Goal: Task Accomplishment & Management: Complete application form

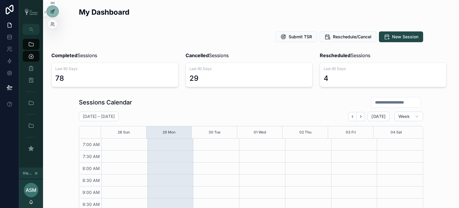
click at [53, 9] on icon at bounding box center [52, 11] width 5 height 5
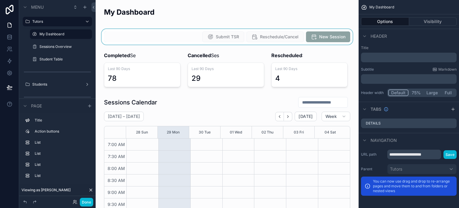
scroll to position [167, 0]
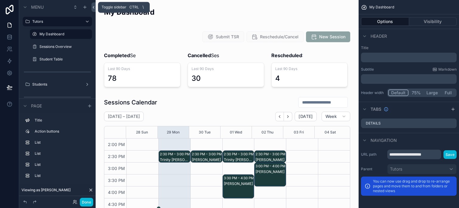
click at [93, 5] on icon at bounding box center [93, 7] width 4 height 4
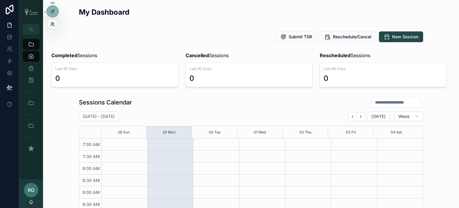
scroll to position [167, 0]
click at [53, 24] on icon at bounding box center [53, 22] width 1 height 1
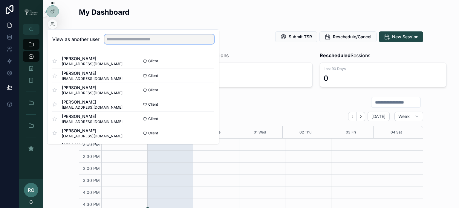
click at [119, 40] on input "text" at bounding box center [159, 39] width 110 height 10
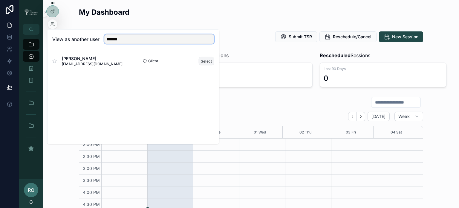
type input "*******"
click at [208, 60] on button "Select" at bounding box center [207, 60] width 16 height 9
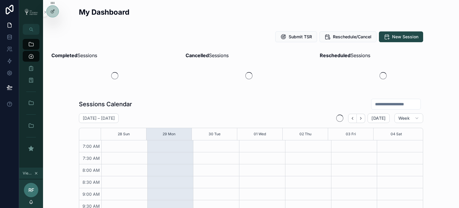
scroll to position [167, 0]
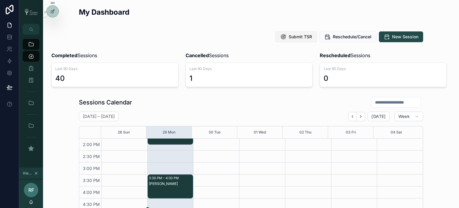
click at [309, 34] on span "Submit TSR" at bounding box center [299, 37] width 23 height 6
